Goal: Task Accomplishment & Management: Manage account settings

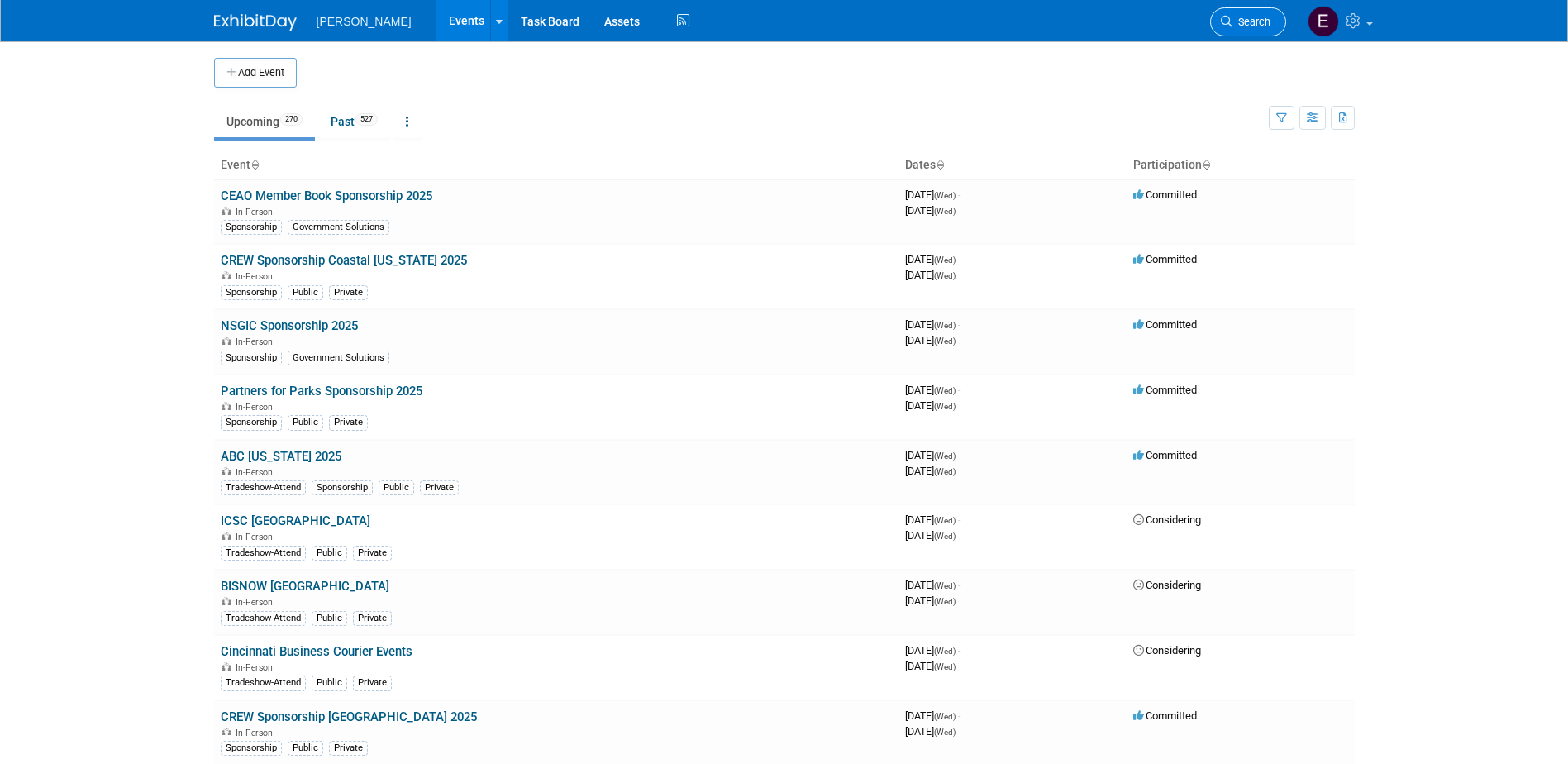
click at [1237, 25] on span "Search" at bounding box center [1251, 22] width 38 height 12
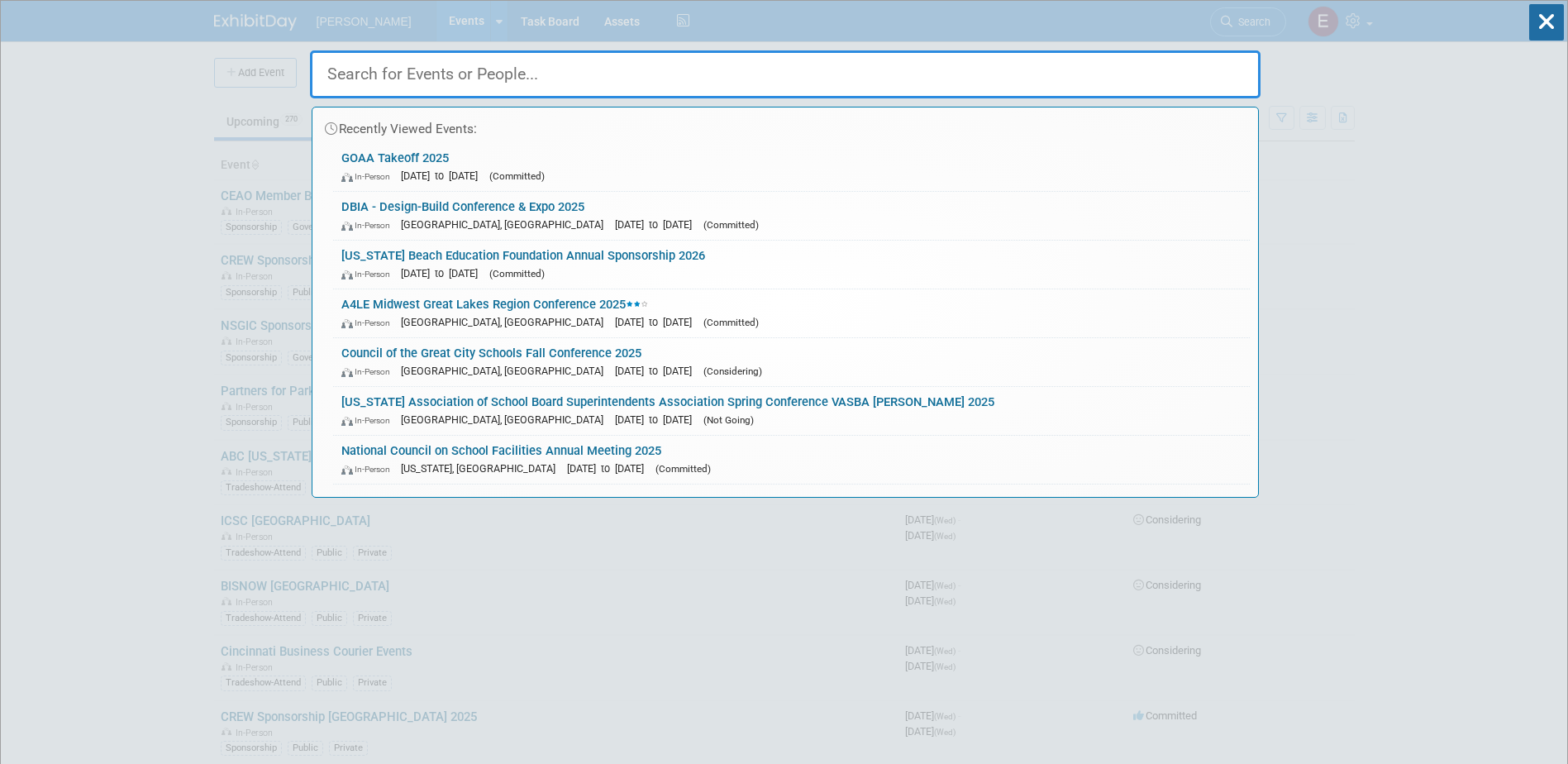
click at [623, 70] on input "text" at bounding box center [785, 74] width 951 height 48
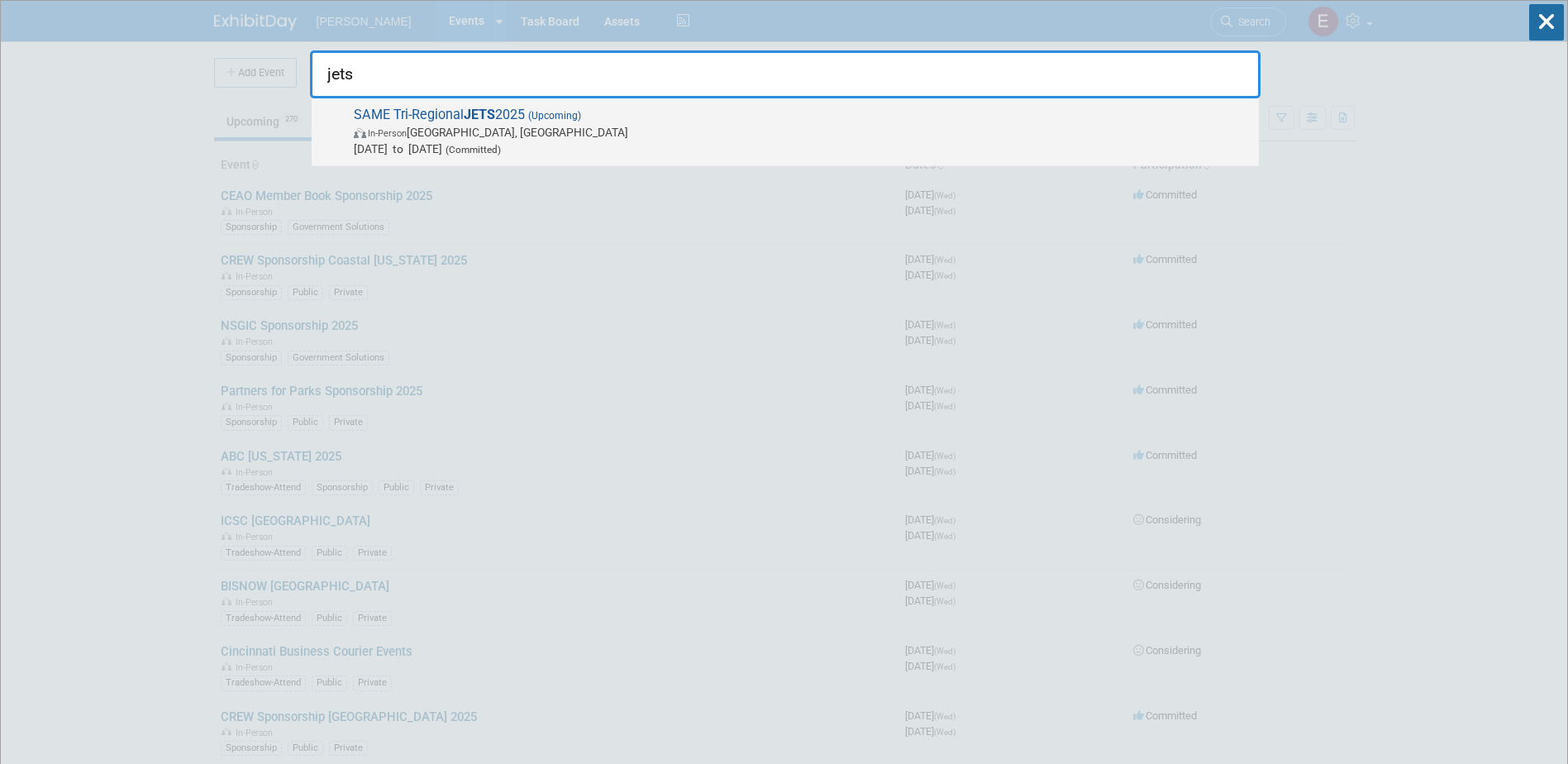
type input "jets"
click at [537, 123] on span "SAME Tri-Regional JETS 2025 (Upcoming) In-Person [GEOGRAPHIC_DATA], [GEOGRAPHIC…" at bounding box center [800, 132] width 902 height 51
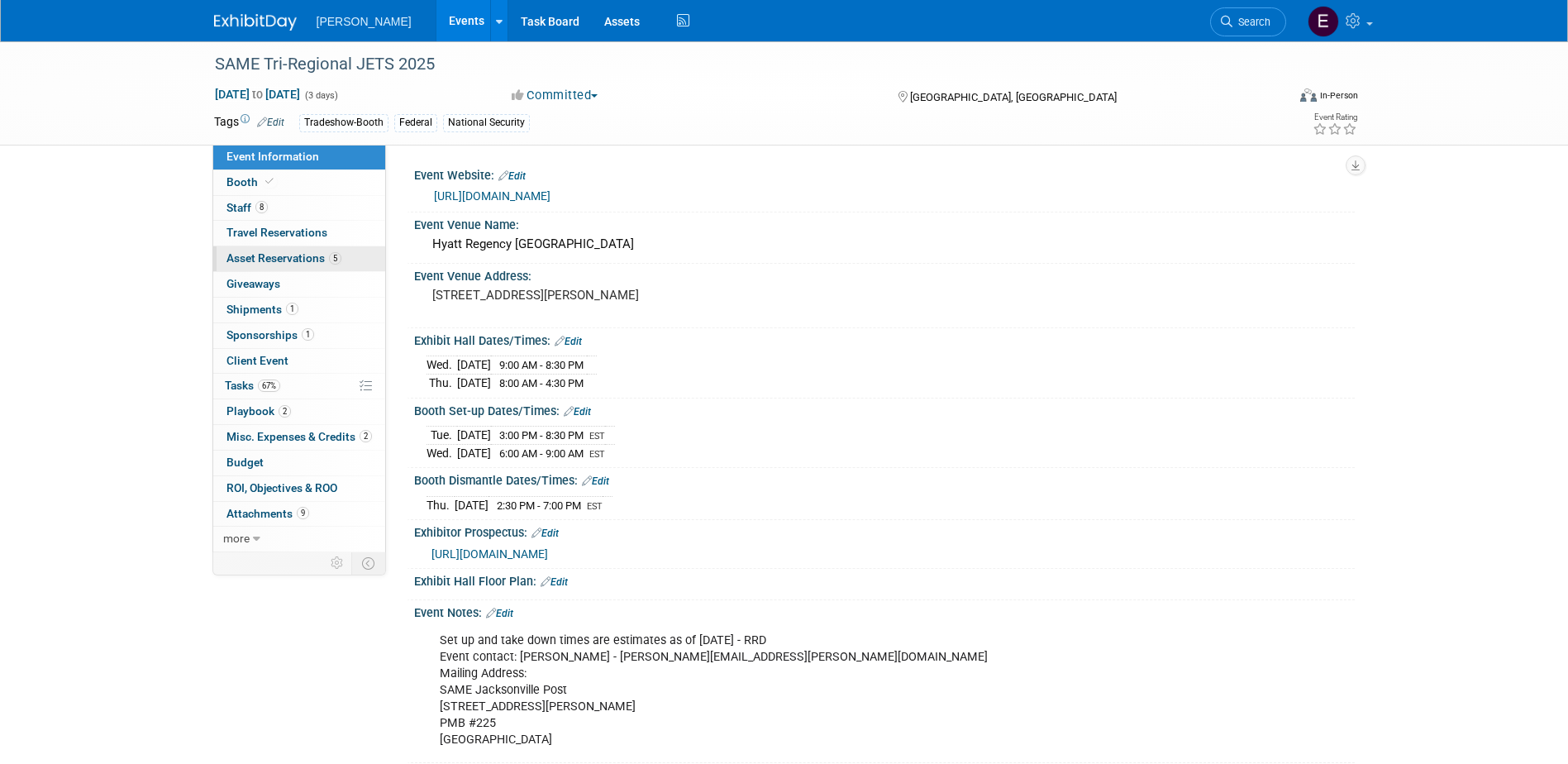
click at [276, 262] on span "Asset Reservations 5" at bounding box center [284, 258] width 115 height 13
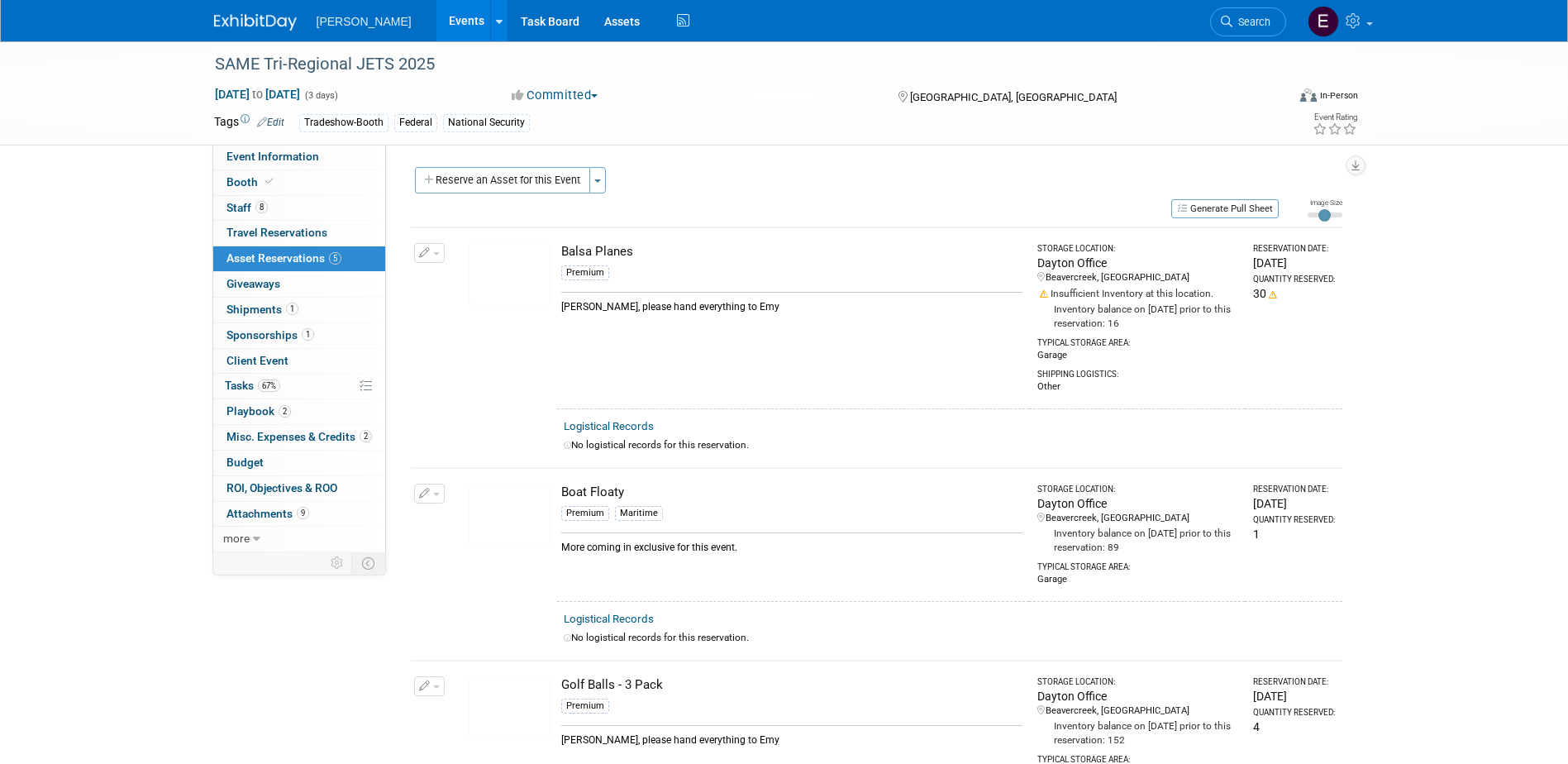
click at [426, 250] on icon "button" at bounding box center [425, 253] width 11 height 10
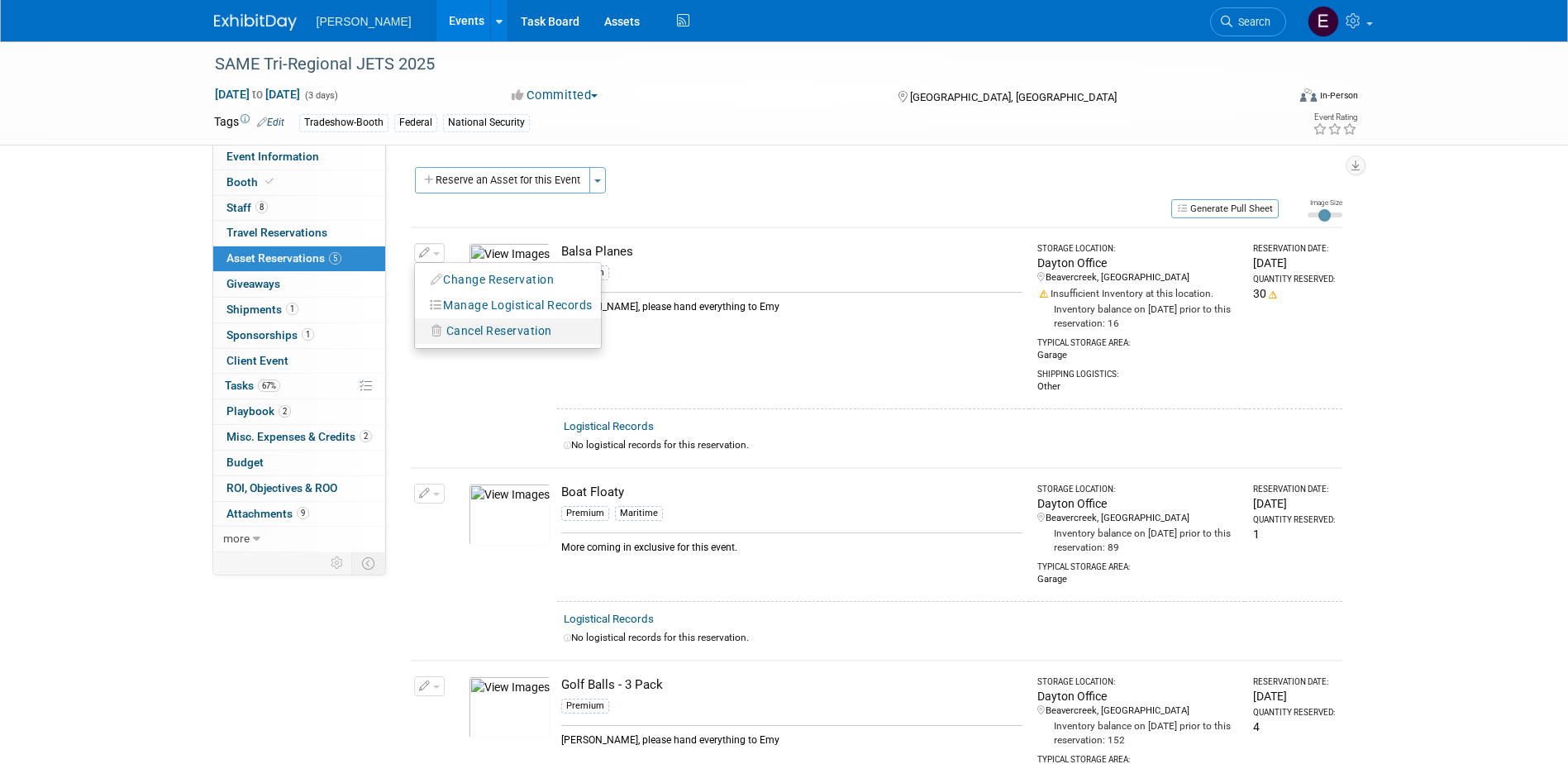
click at [456, 330] on span "Cancel Reservation" at bounding box center [499, 331] width 106 height 13
click at [617, 337] on link "Yes" at bounding box center [621, 344] width 48 height 26
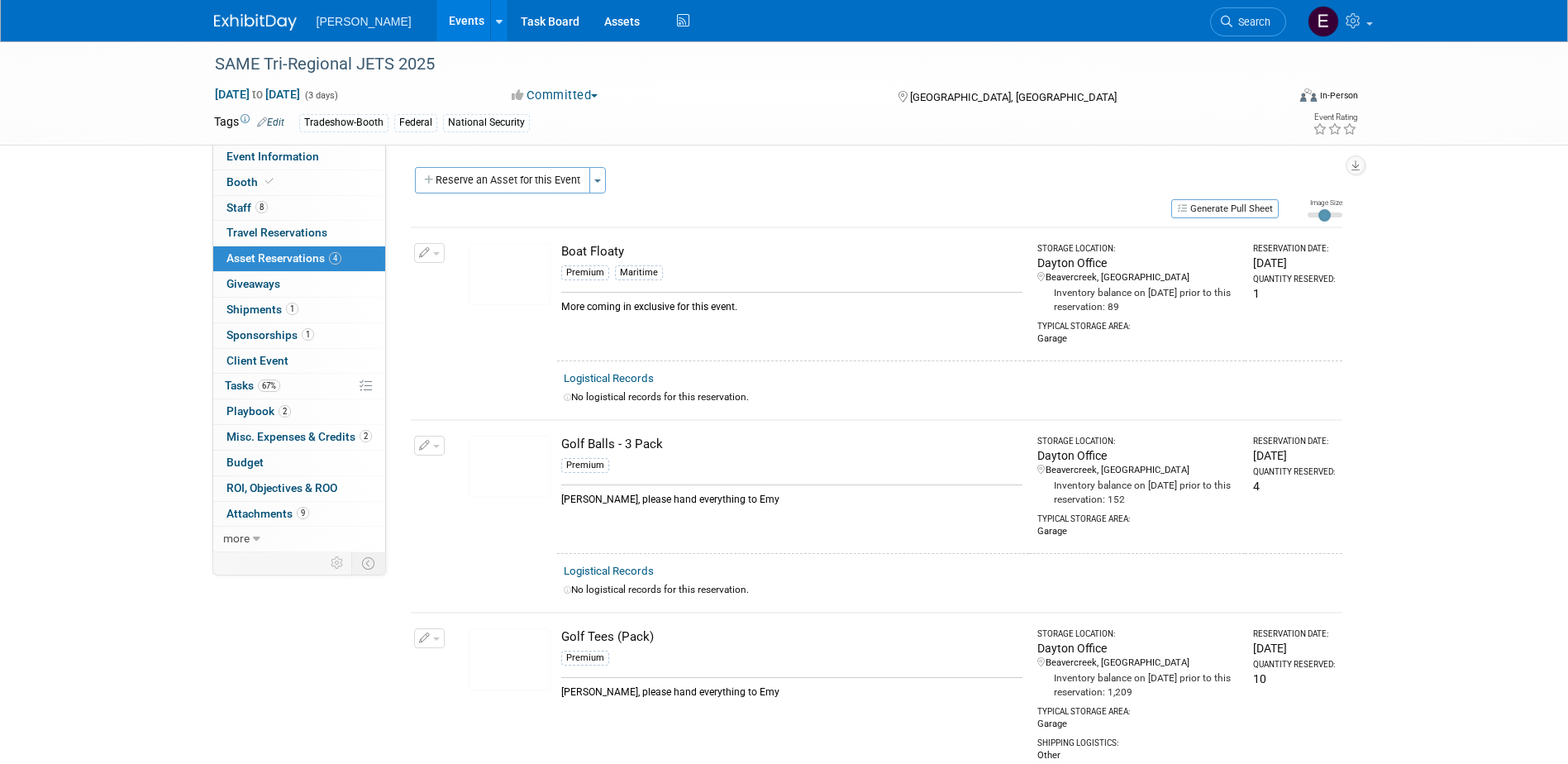
click at [427, 252] on icon "button" at bounding box center [425, 253] width 11 height 10
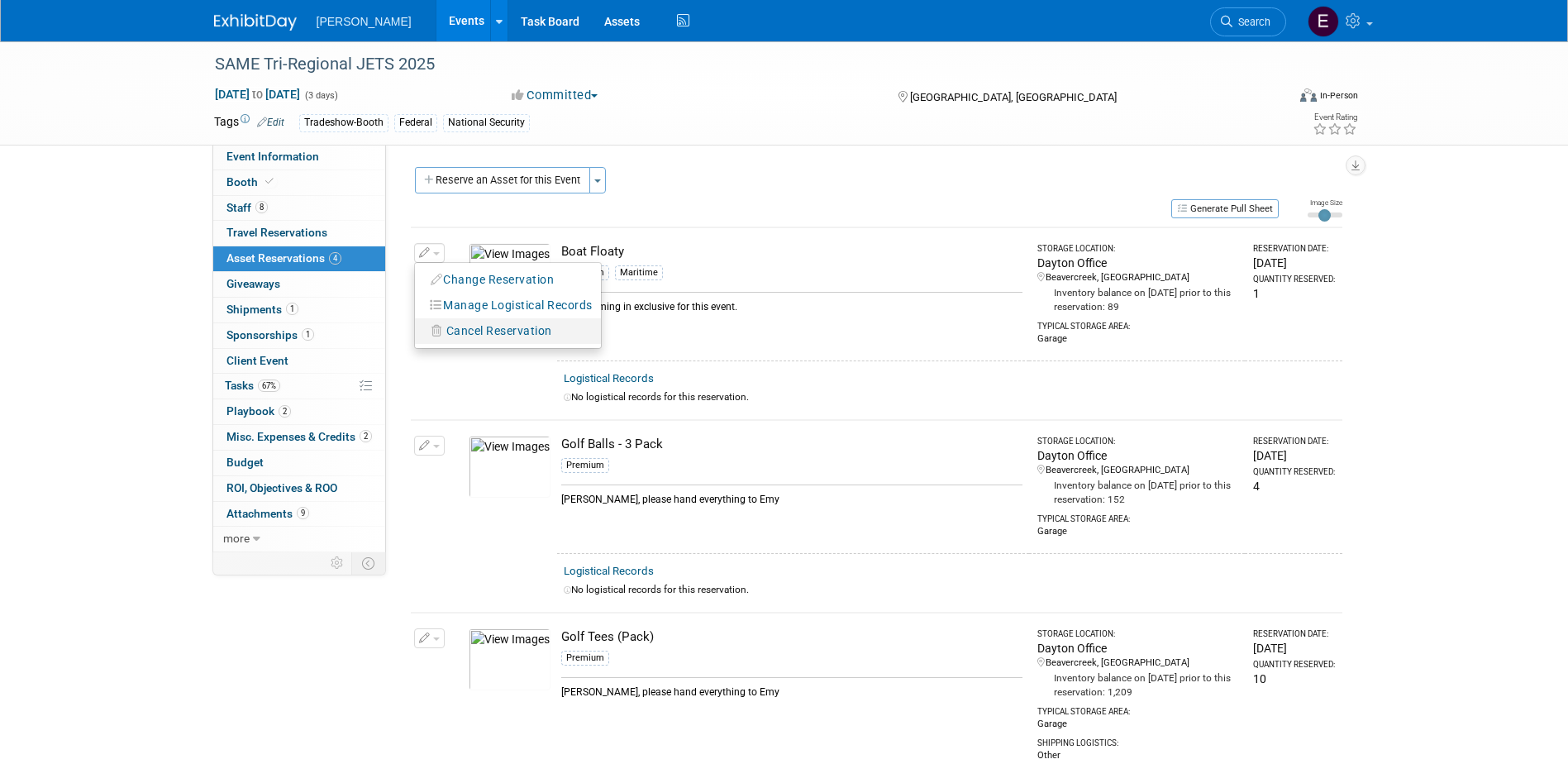
click at [461, 331] on span "Cancel Reservation" at bounding box center [499, 331] width 106 height 13
click at [610, 342] on icon at bounding box center [609, 345] width 10 height 9
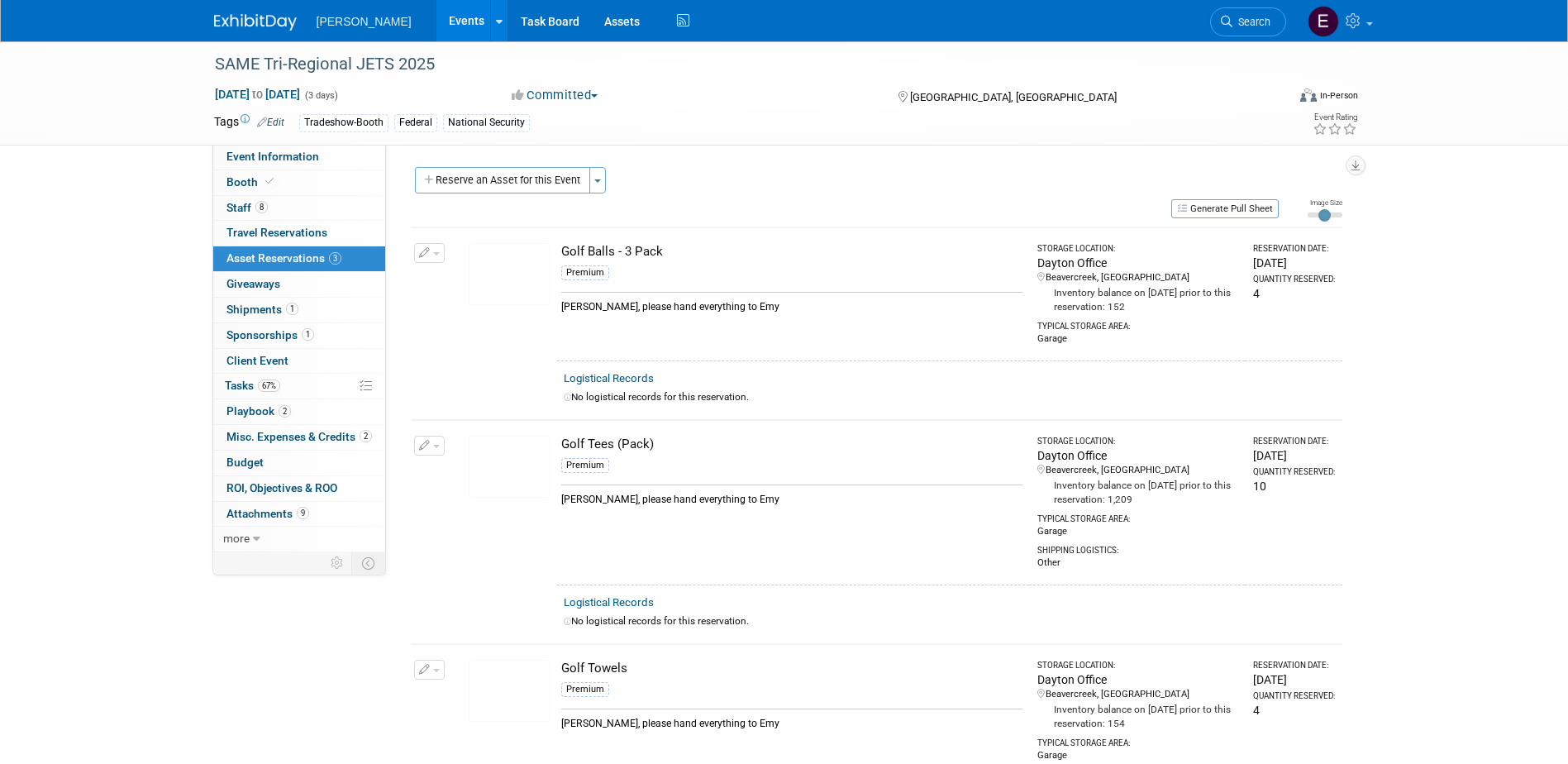
click at [434, 256] on button "button" at bounding box center [429, 252] width 31 height 20
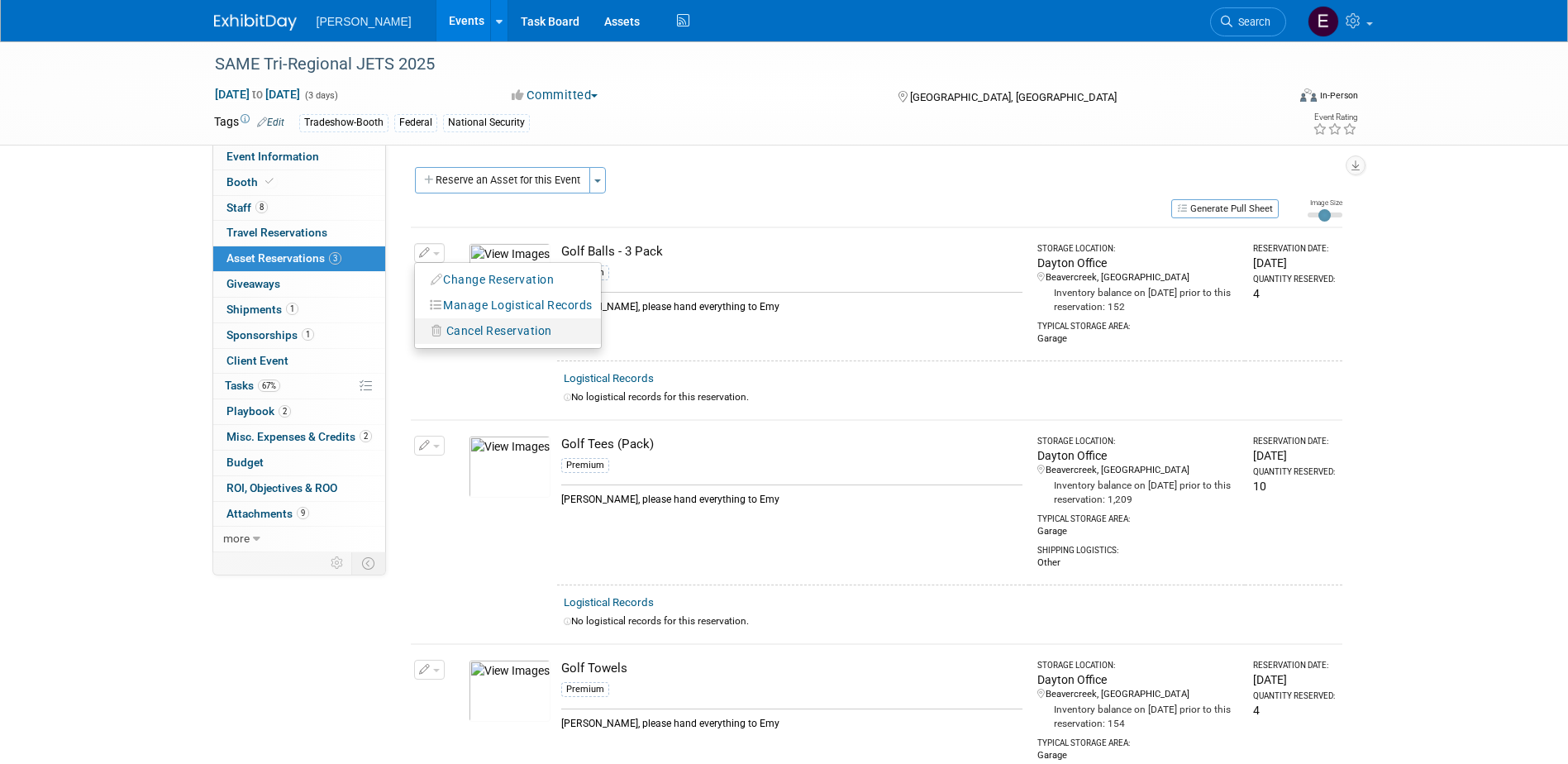
click at [460, 327] on span "Cancel Reservation" at bounding box center [499, 331] width 106 height 13
click at [615, 341] on link "Yes" at bounding box center [621, 344] width 48 height 26
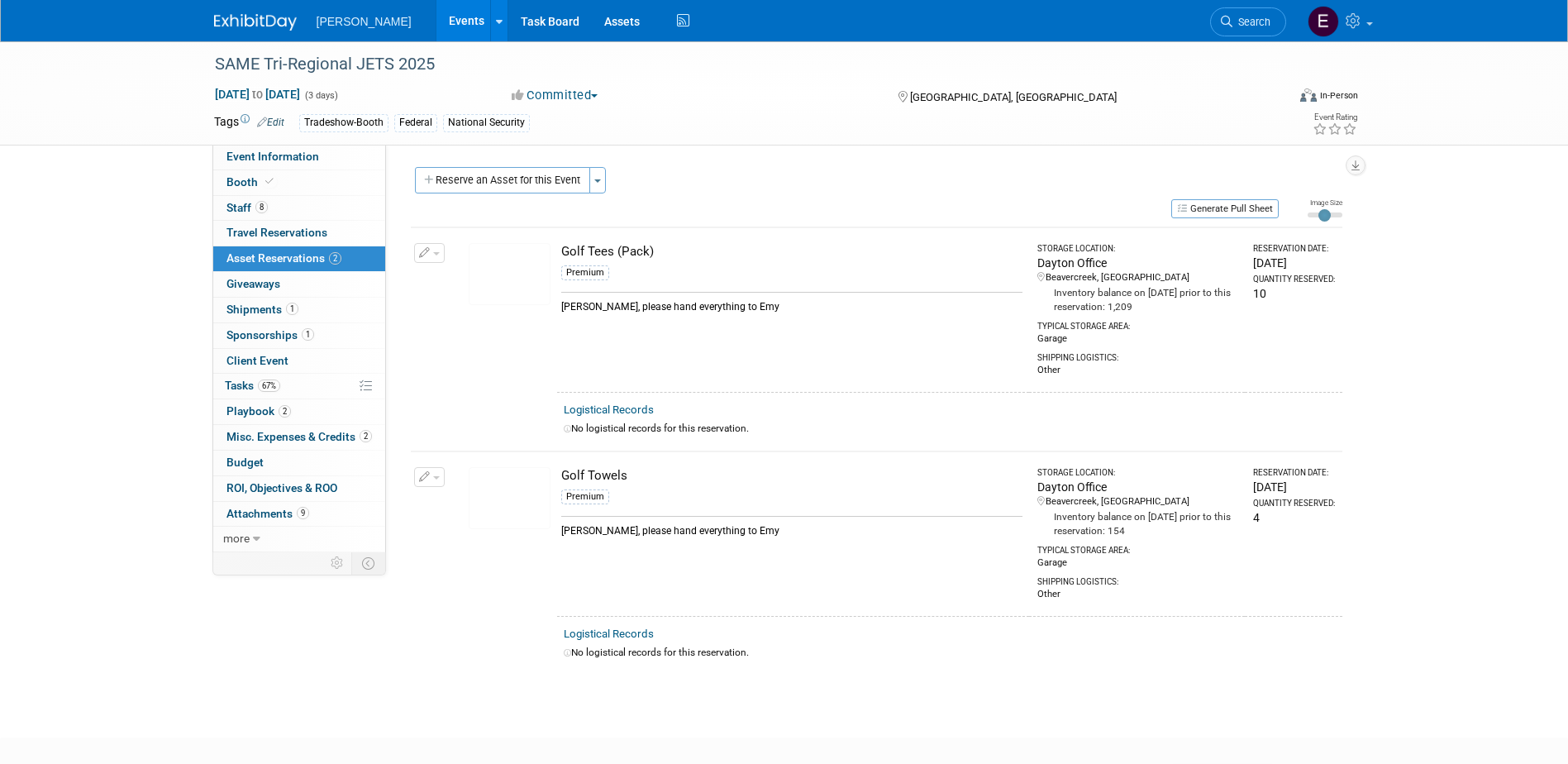
click at [431, 240] on td "Change Reservation Manage Logistical Records" at bounding box center [430, 310] width 38 height 165
click at [431, 258] on button "button" at bounding box center [429, 252] width 31 height 20
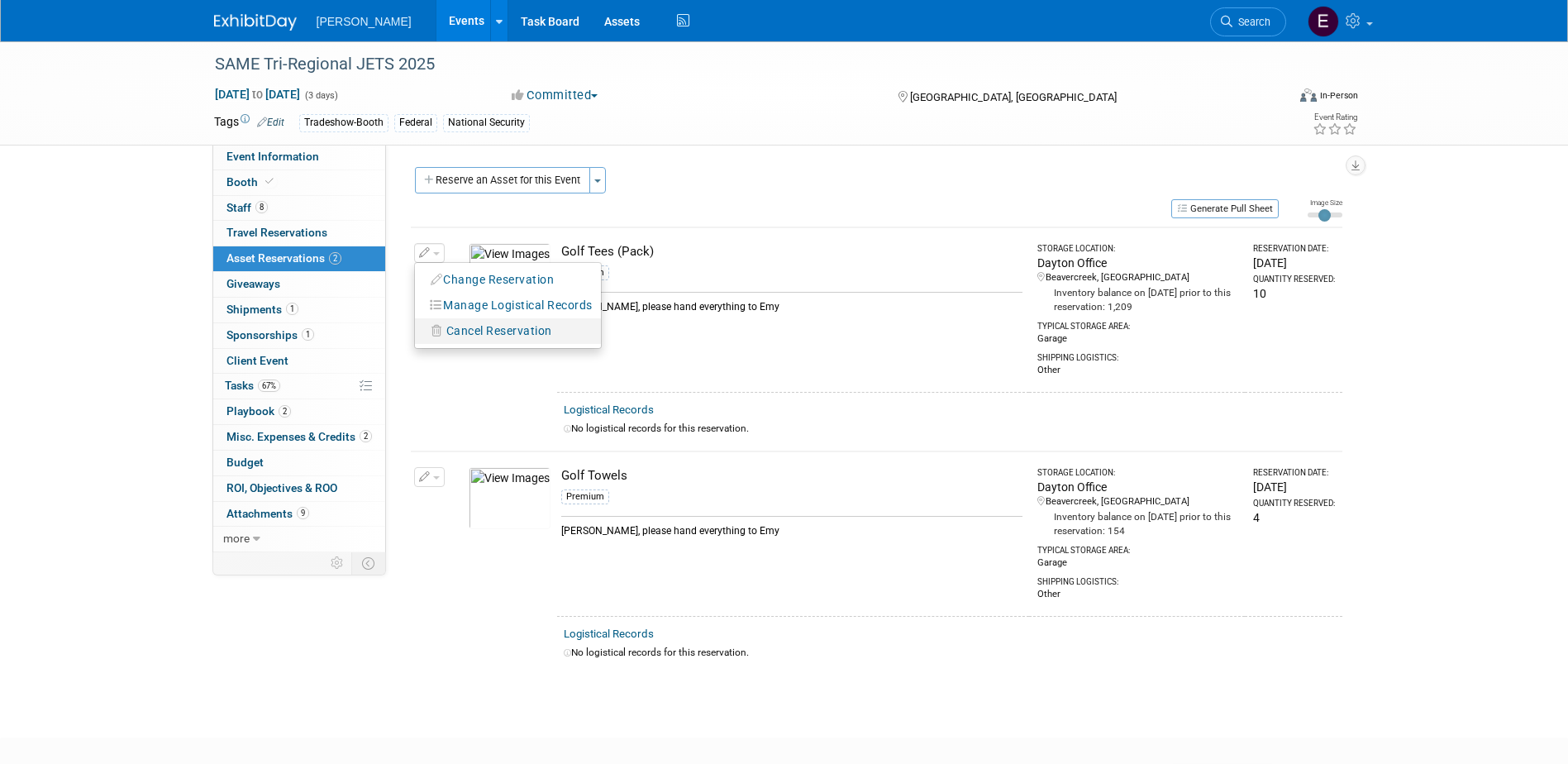
click at [461, 331] on span "Cancel Reservation" at bounding box center [499, 331] width 106 height 13
click at [608, 349] on icon at bounding box center [609, 345] width 10 height 9
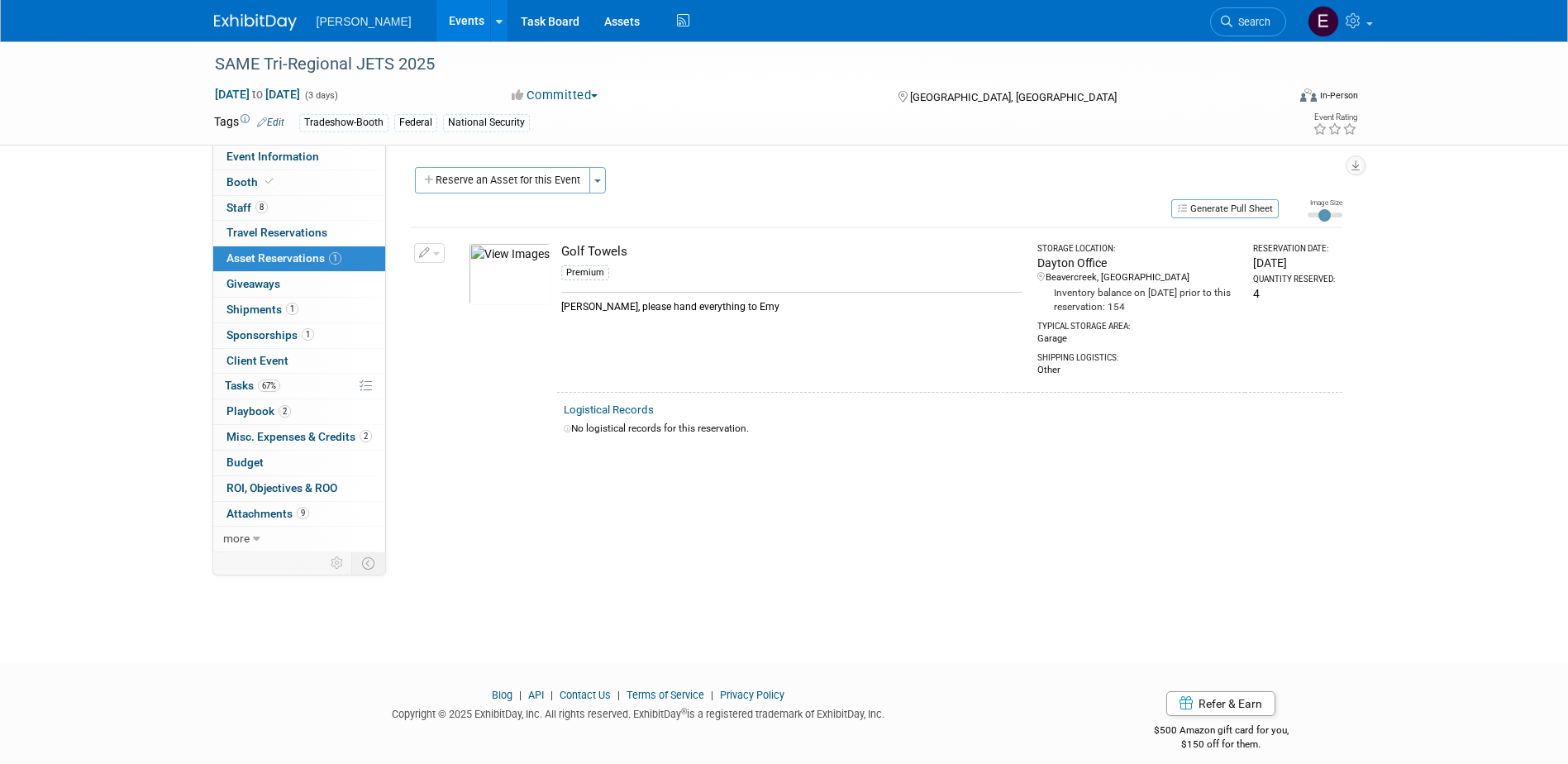
click at [422, 257] on icon "button" at bounding box center [425, 253] width 11 height 10
click at [517, 333] on span "Cancel Reservation" at bounding box center [499, 331] width 106 height 13
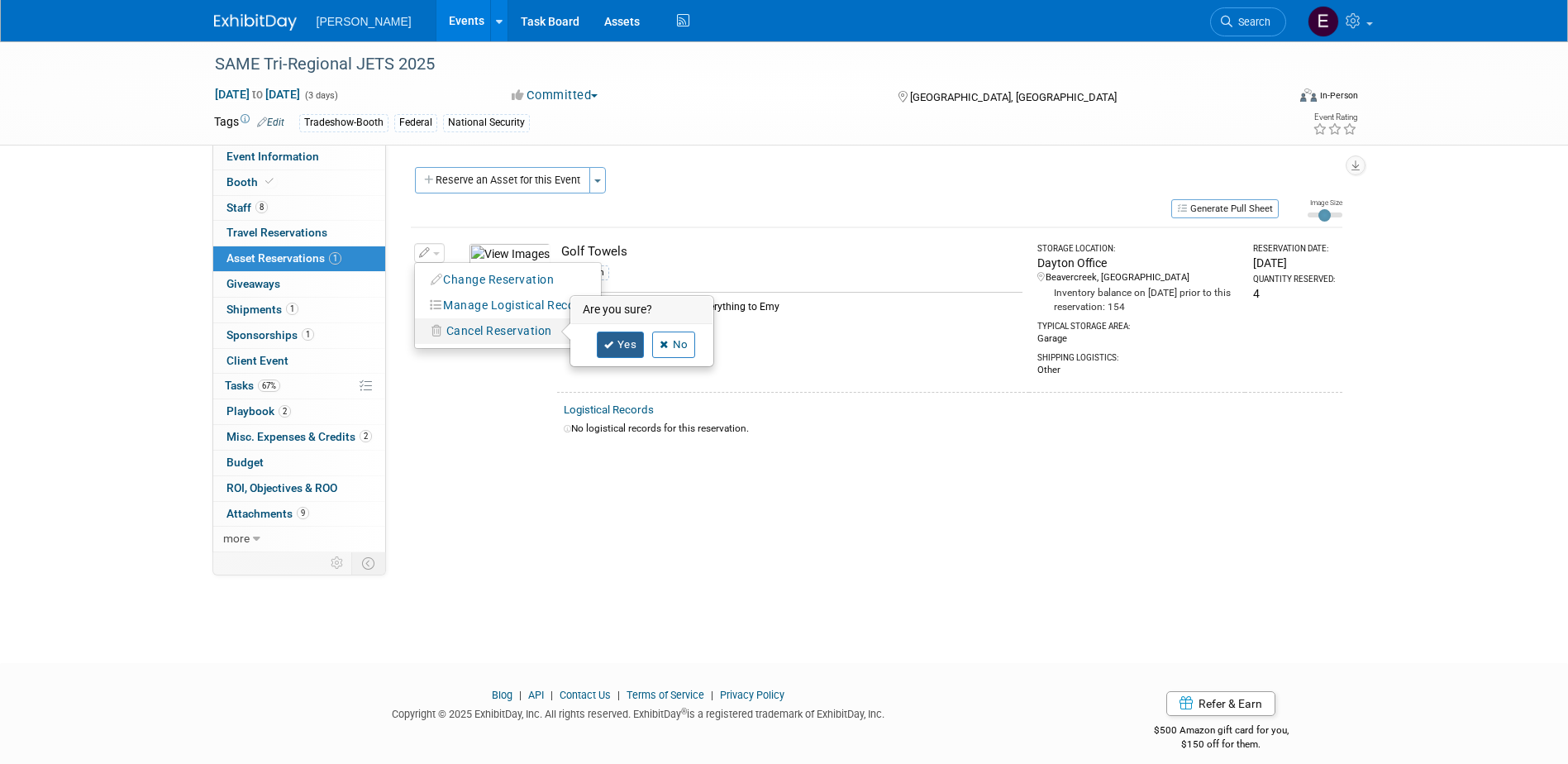
click at [623, 348] on link "Yes" at bounding box center [621, 344] width 48 height 26
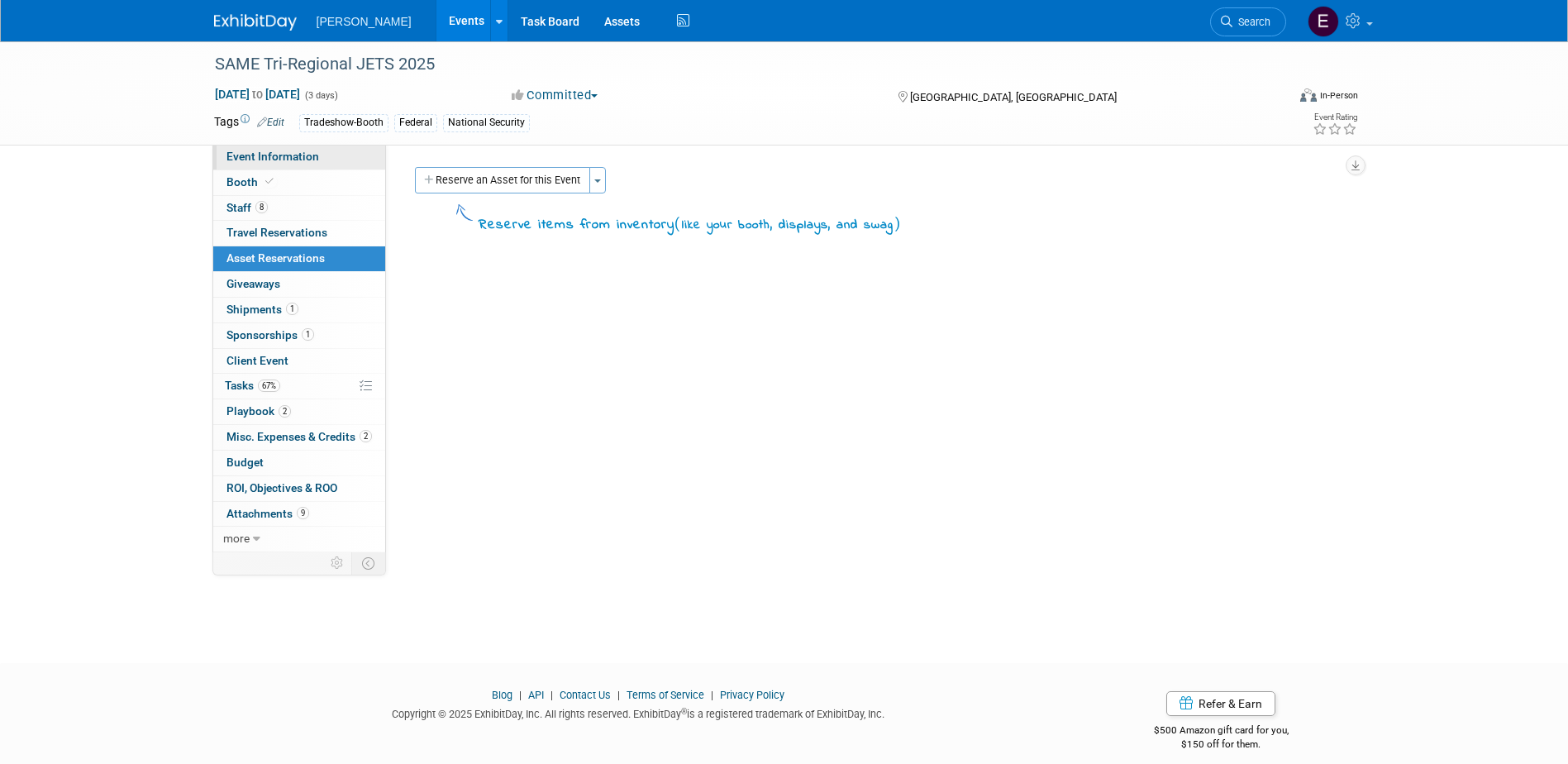
click at [311, 156] on span "Event Information" at bounding box center [273, 156] width 92 height 13
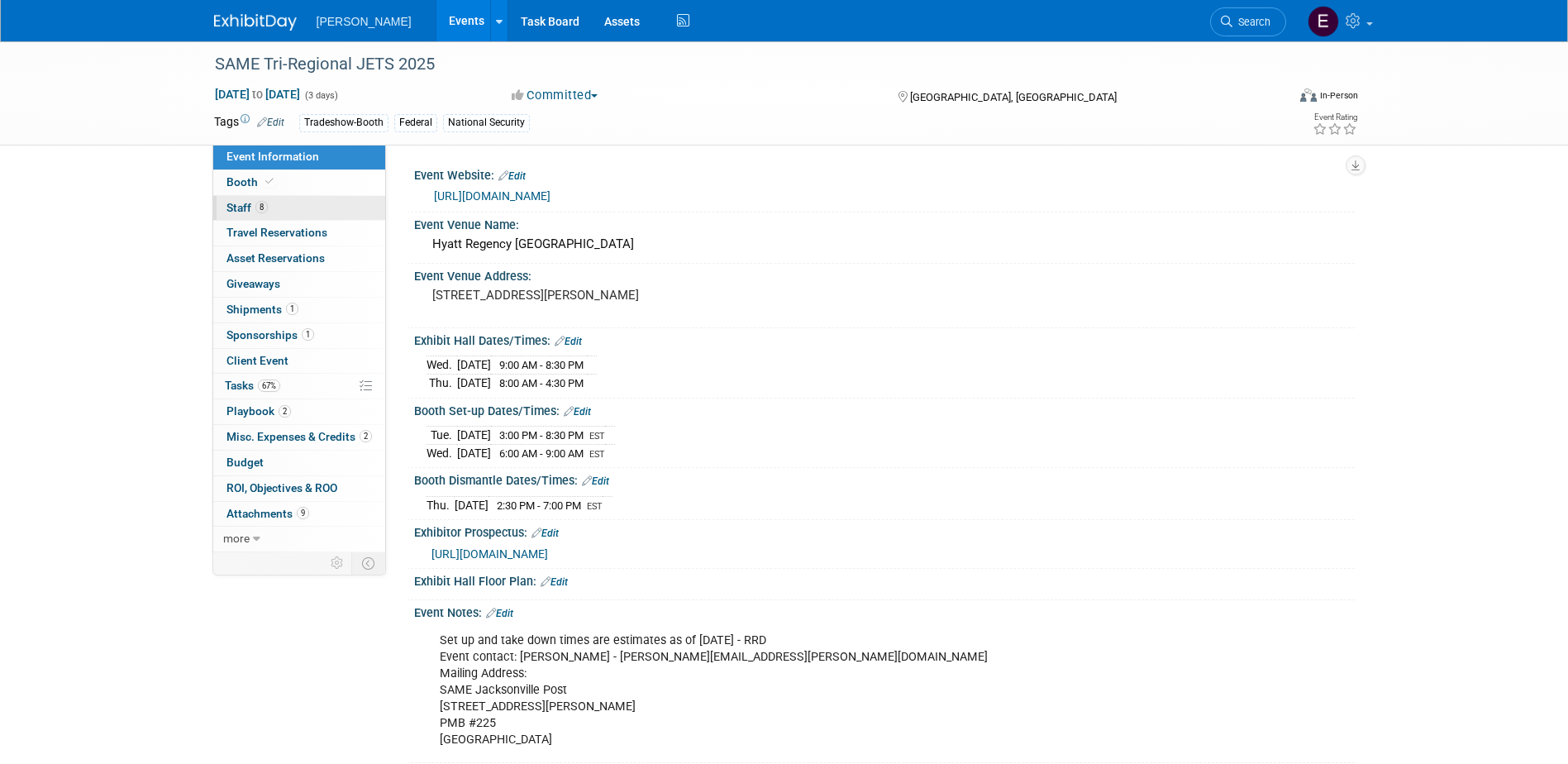
click at [239, 208] on span "Staff 8" at bounding box center [247, 208] width 41 height 13
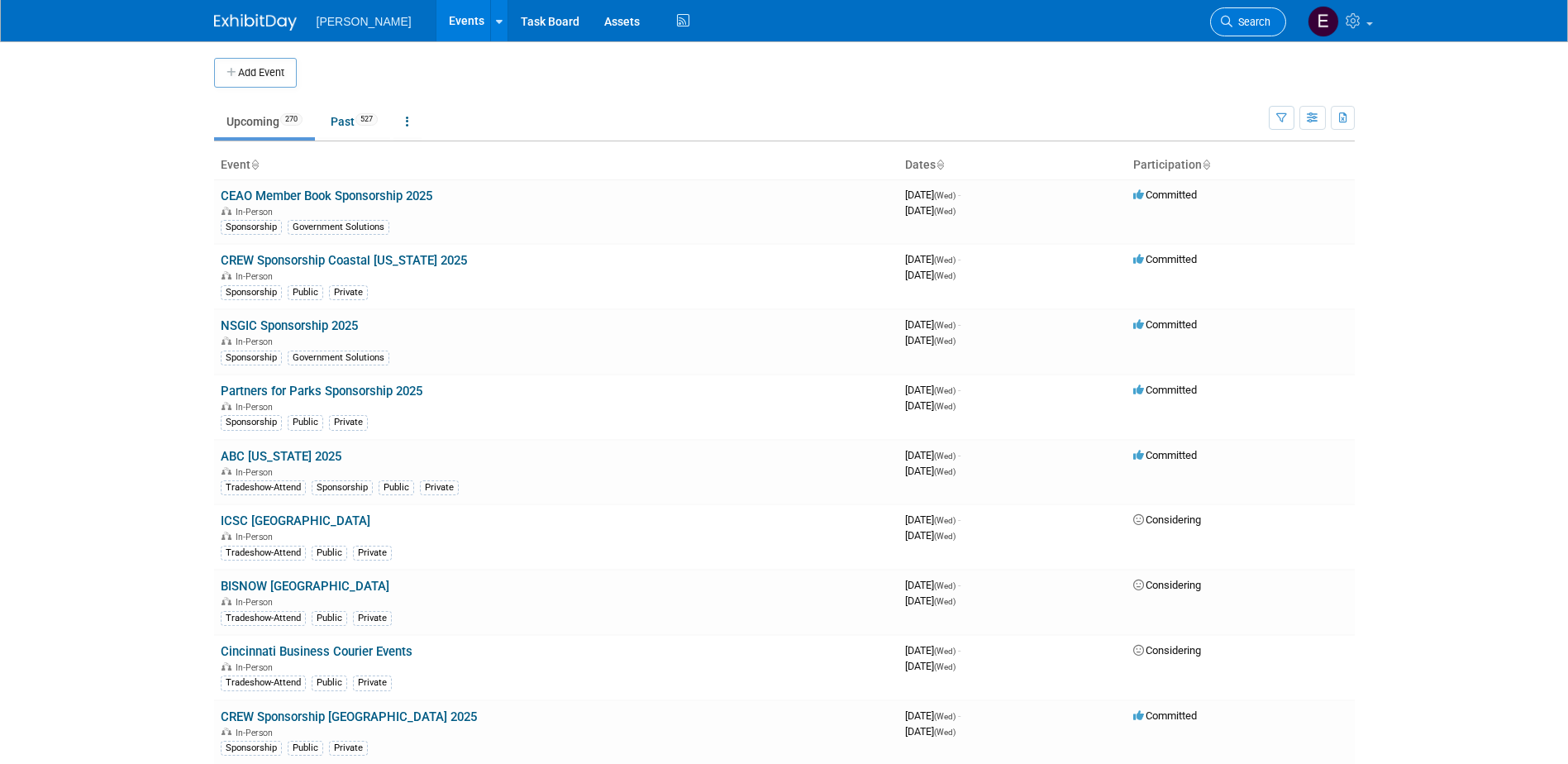
click at [1243, 16] on span "Search" at bounding box center [1251, 22] width 38 height 12
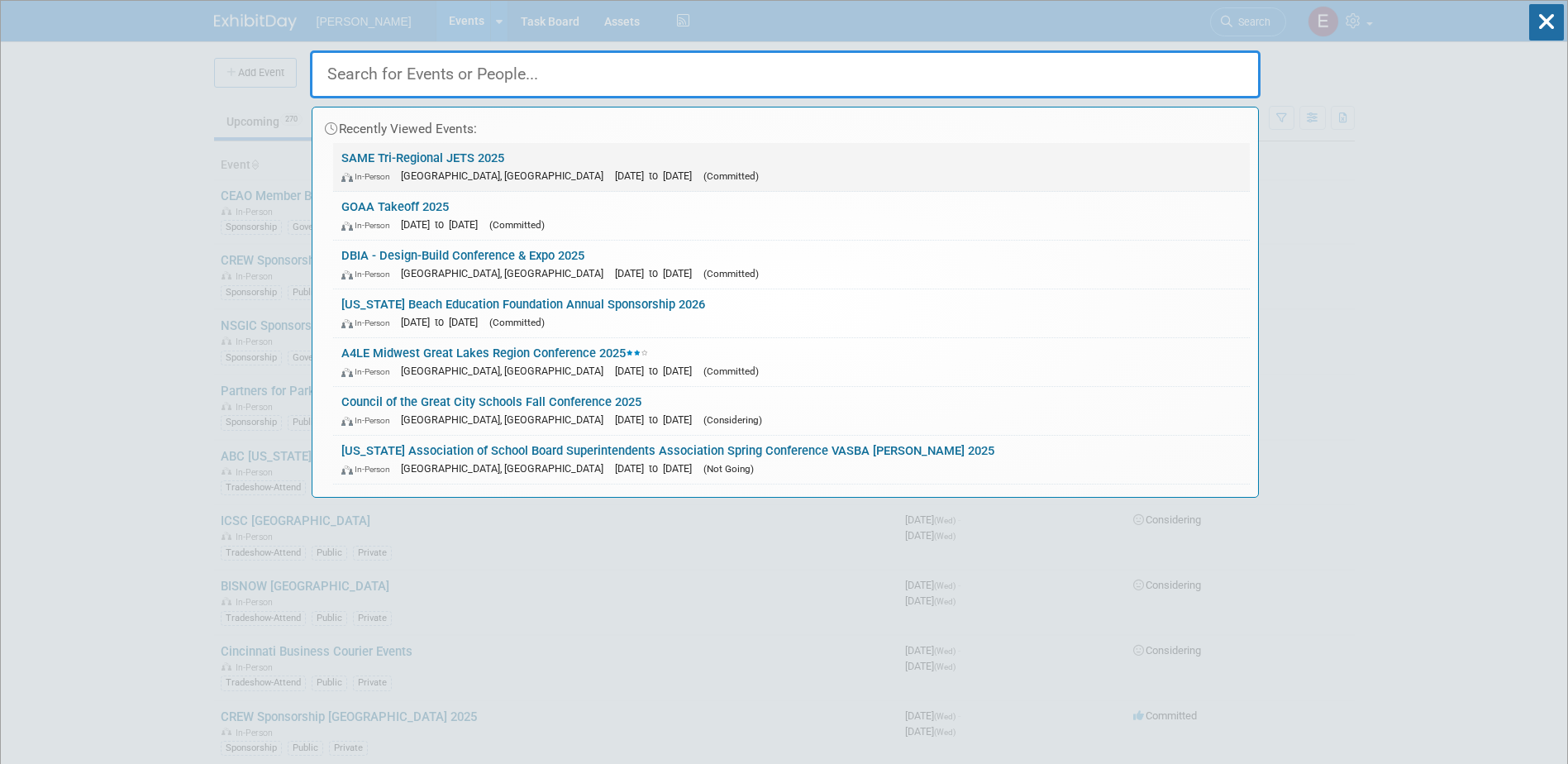
click at [432, 147] on link "SAME Tri-Regional JETS 2025 In-Person Jacksonville, FL Oct 21, 2025 to Oct 23, …" at bounding box center [791, 167] width 917 height 48
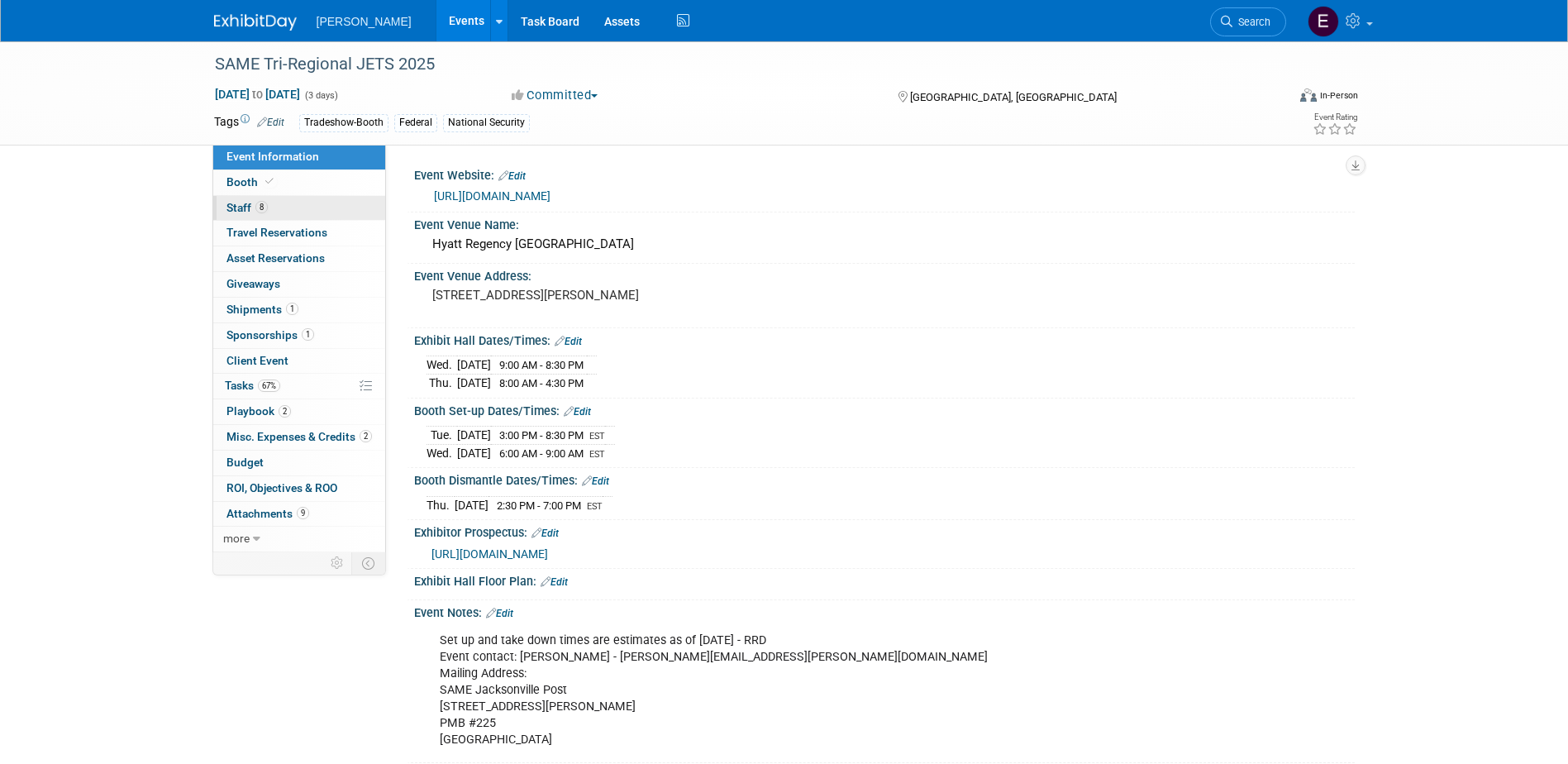
click at [246, 208] on span "Staff 8" at bounding box center [247, 208] width 41 height 13
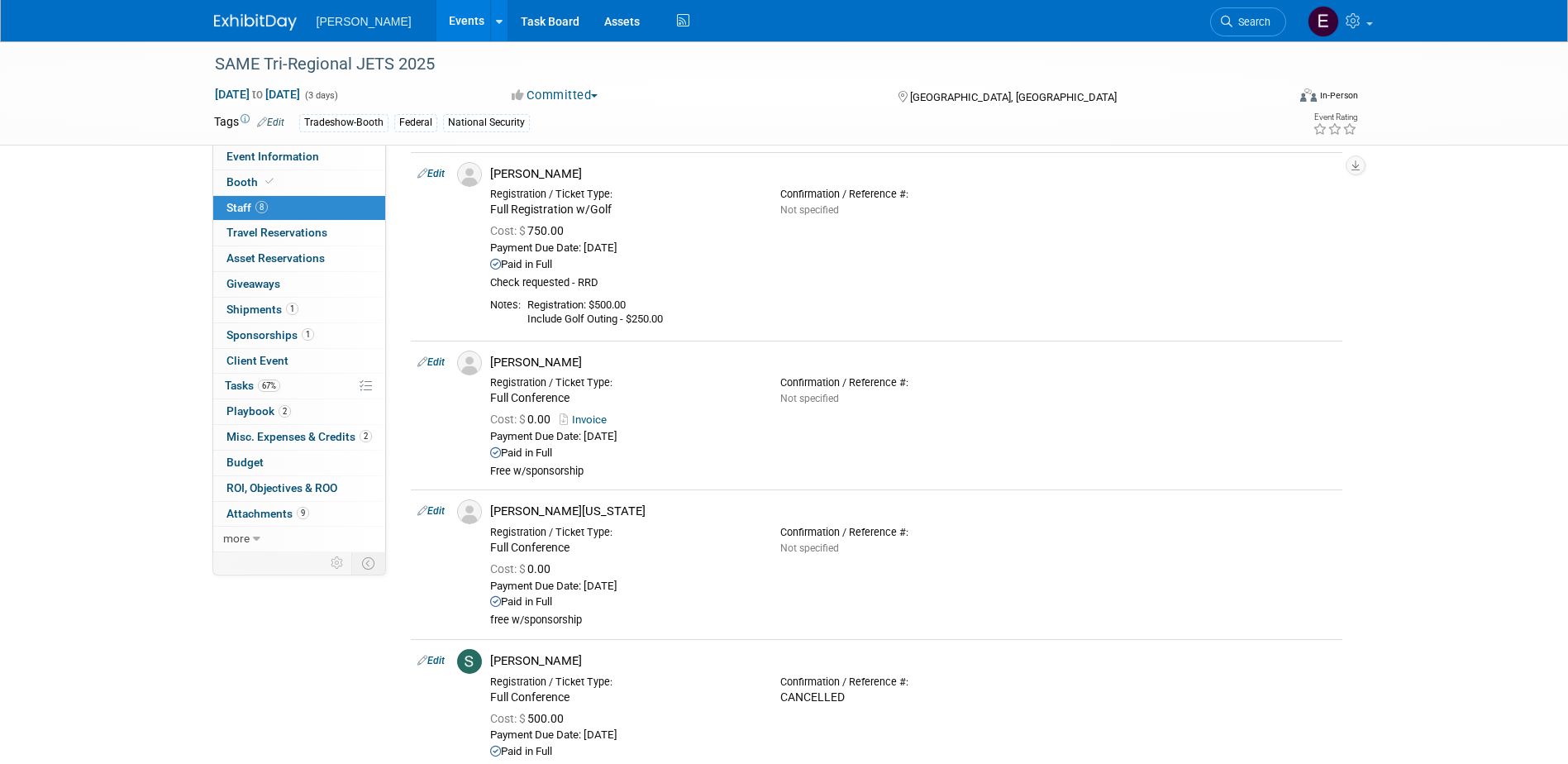
scroll to position [993, 0]
